Goal: Information Seeking & Learning: Learn about a topic

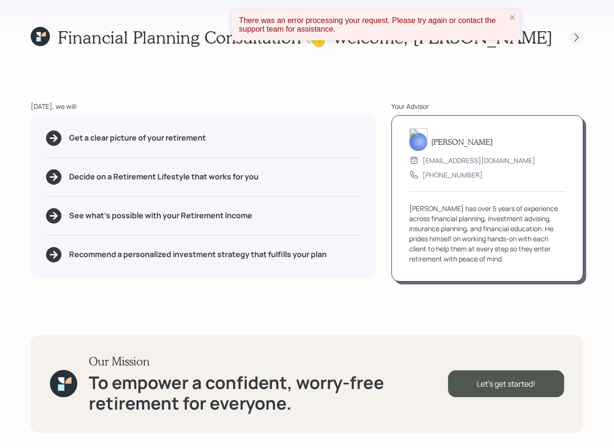
click at [572, 34] on icon at bounding box center [577, 38] width 10 height 10
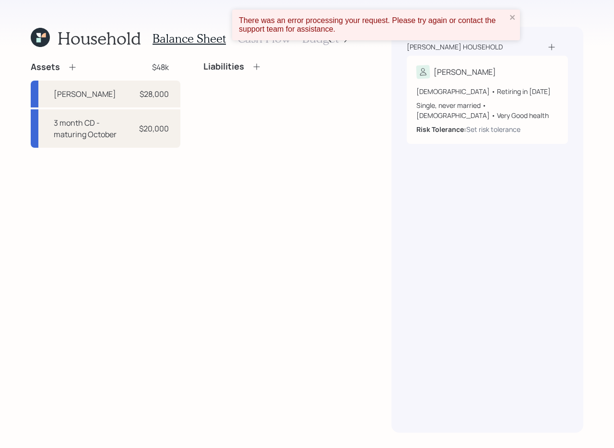
click at [346, 41] on div "There was an error processing your request. Please try again or contact the sup…" at bounding box center [306, 29] width 153 height 42
click at [516, 18] on div "There was an error processing your request. Please try again or contact the sup…" at bounding box center [376, 25] width 288 height 31
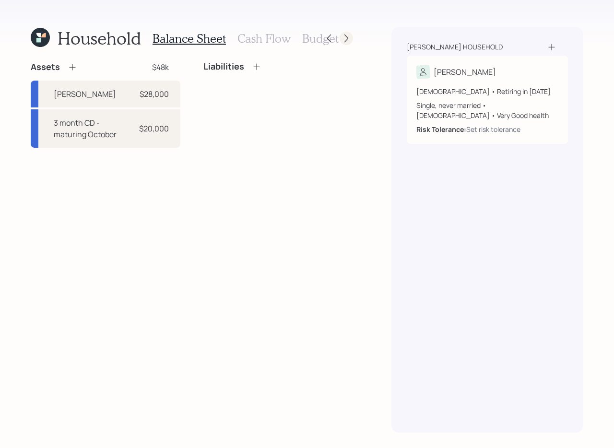
click at [344, 39] on icon at bounding box center [347, 39] width 10 height 10
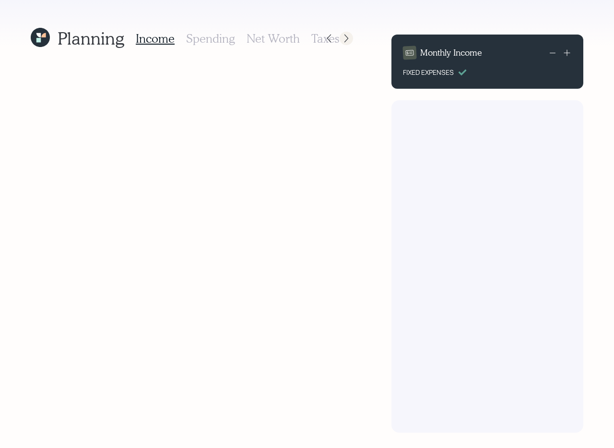
click at [345, 39] on icon at bounding box center [347, 39] width 10 height 10
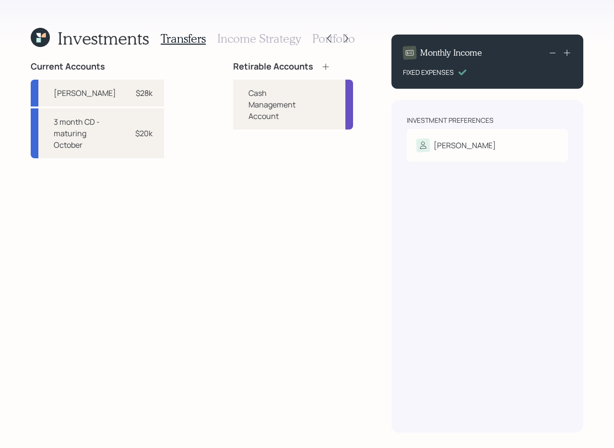
click at [345, 39] on icon at bounding box center [347, 39] width 10 height 10
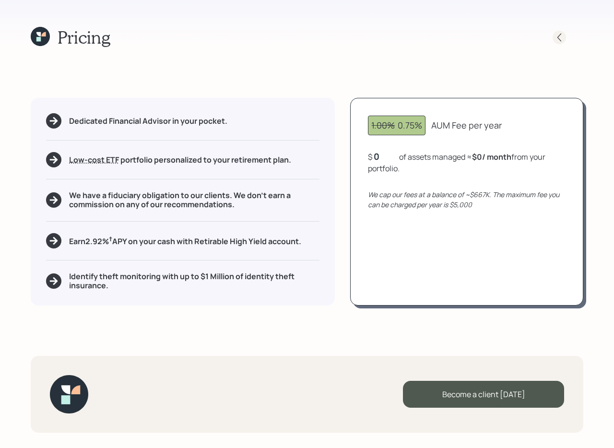
click at [558, 38] on icon at bounding box center [559, 38] width 10 height 10
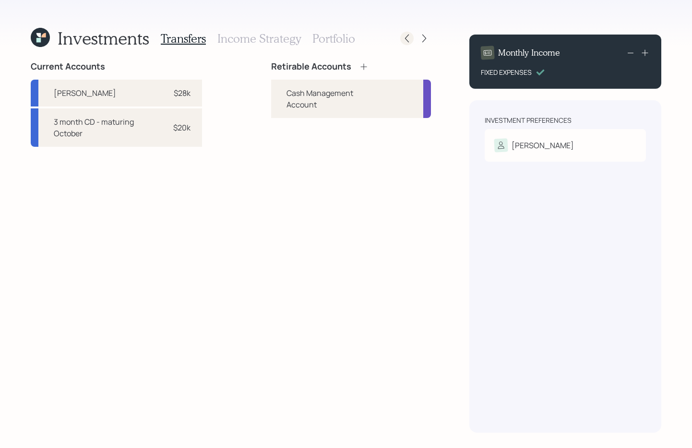
click at [408, 34] on icon at bounding box center [407, 39] width 10 height 10
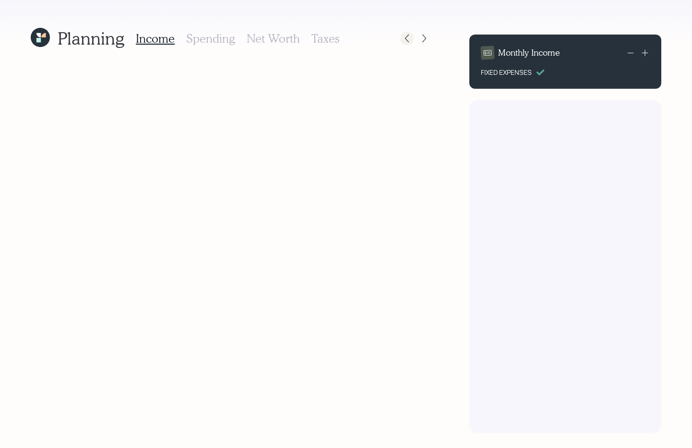
click at [409, 35] on icon at bounding box center [407, 39] width 10 height 10
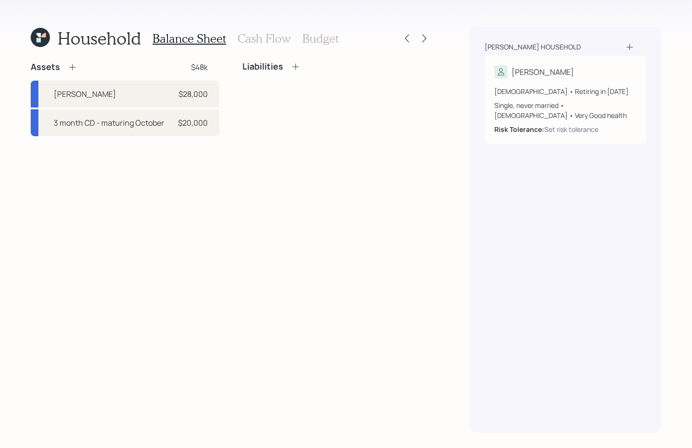
click at [261, 41] on h3 "Cash Flow" at bounding box center [263, 39] width 53 height 14
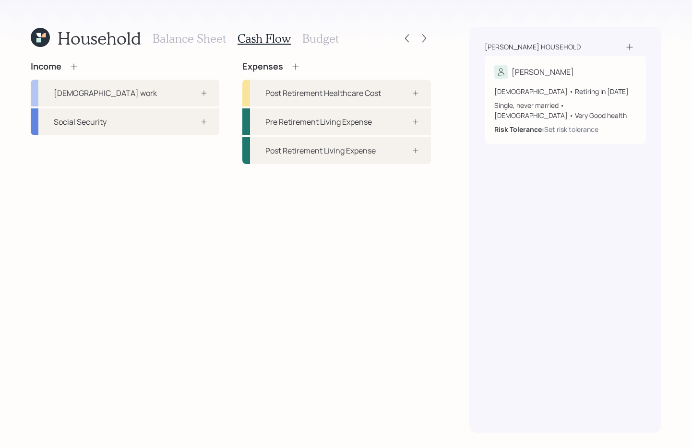
click at [210, 40] on h3 "Balance Sheet" at bounding box center [189, 39] width 73 height 14
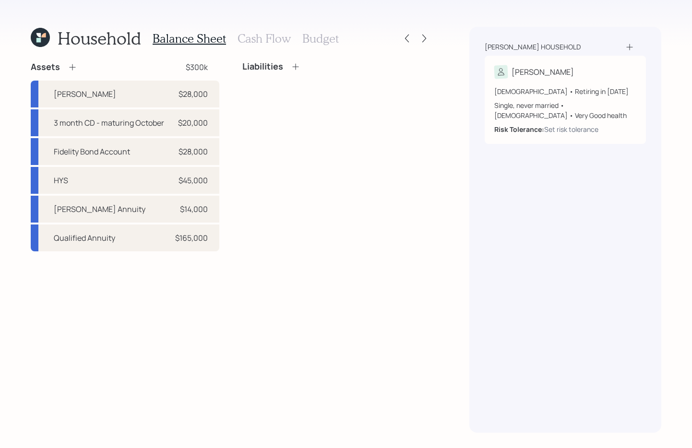
click at [268, 40] on h3 "Cash Flow" at bounding box center [263, 39] width 53 height 14
